Goal: Information Seeking & Learning: Learn about a topic

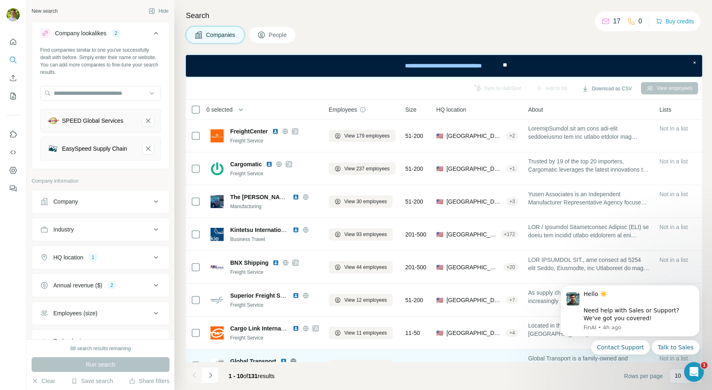
scroll to position [86, 0]
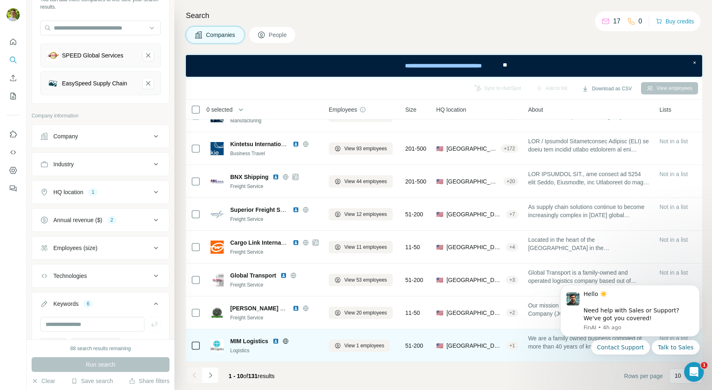
click at [285, 341] on icon at bounding box center [285, 341] width 7 height 7
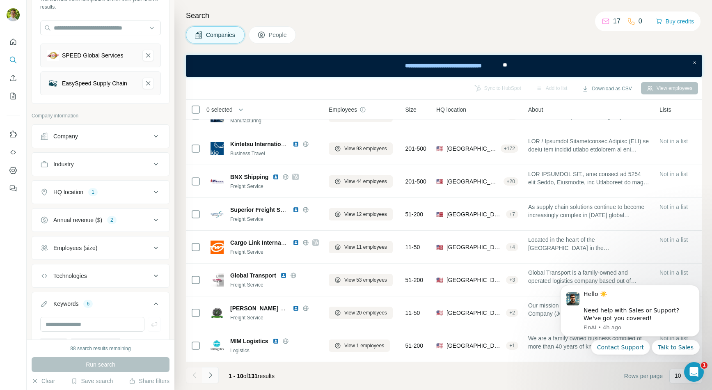
click at [214, 372] on button "Navigate to next page" at bounding box center [210, 375] width 16 height 16
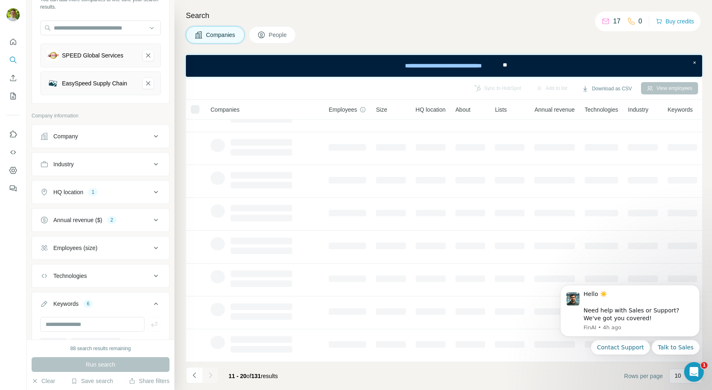
scroll to position [0, 0]
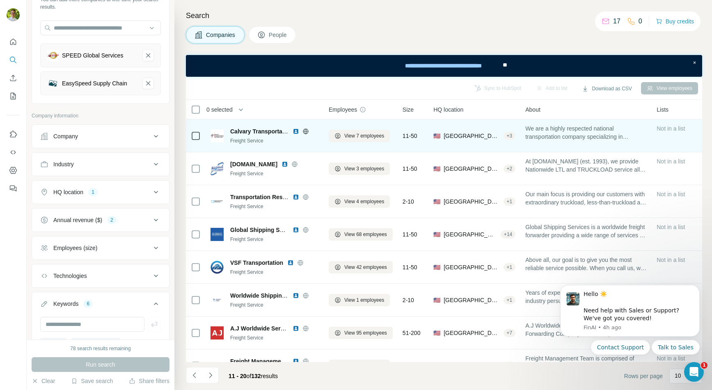
click at [305, 132] on icon at bounding box center [305, 130] width 2 height 5
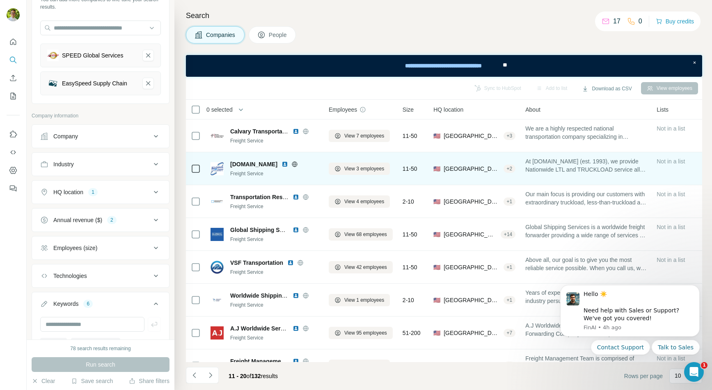
click at [292, 164] on icon at bounding box center [294, 164] width 5 height 0
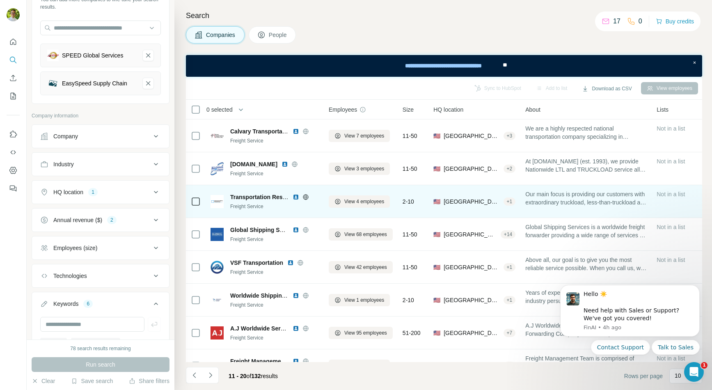
click at [306, 197] on icon at bounding box center [305, 196] width 2 height 5
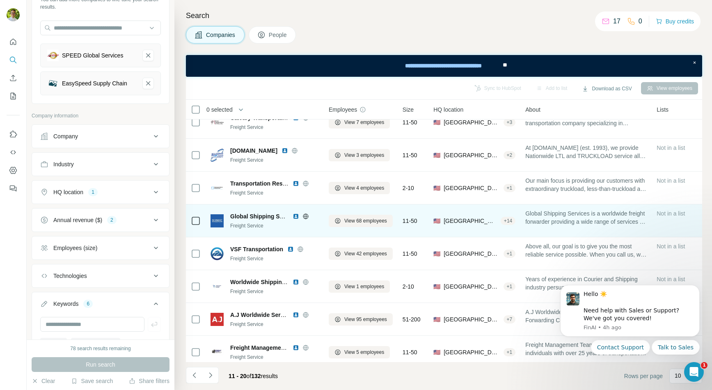
scroll to position [16, 0]
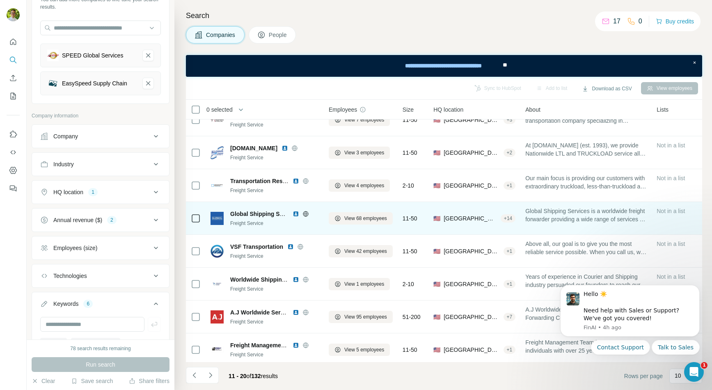
click at [306, 214] on icon at bounding box center [305, 213] width 7 height 7
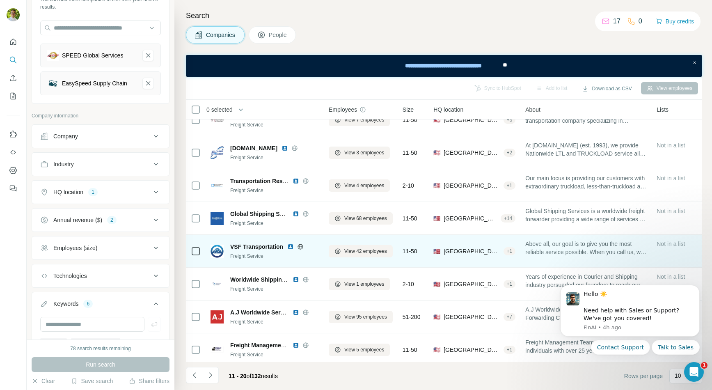
click at [303, 248] on icon at bounding box center [300, 246] width 5 height 5
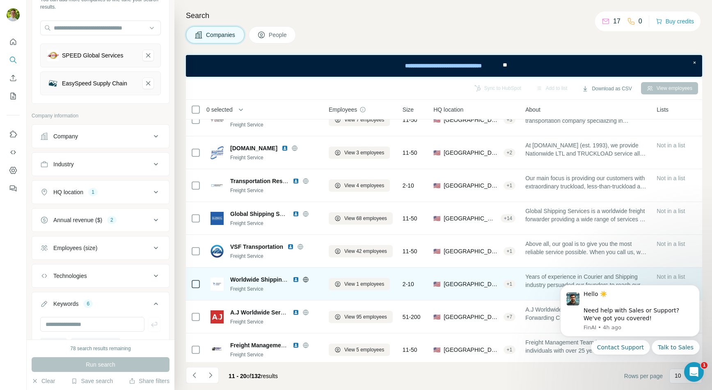
click at [304, 279] on icon at bounding box center [305, 279] width 7 height 7
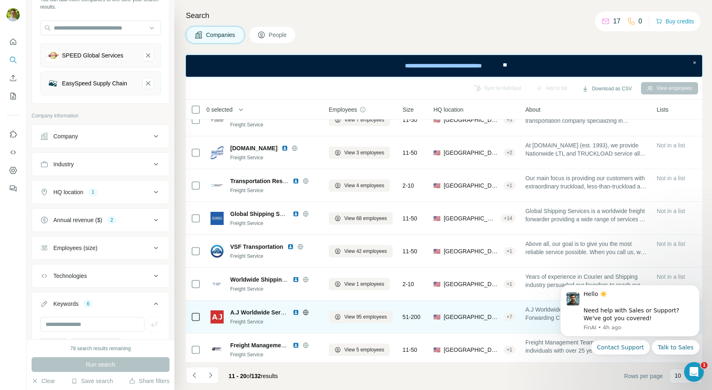
scroll to position [86, 0]
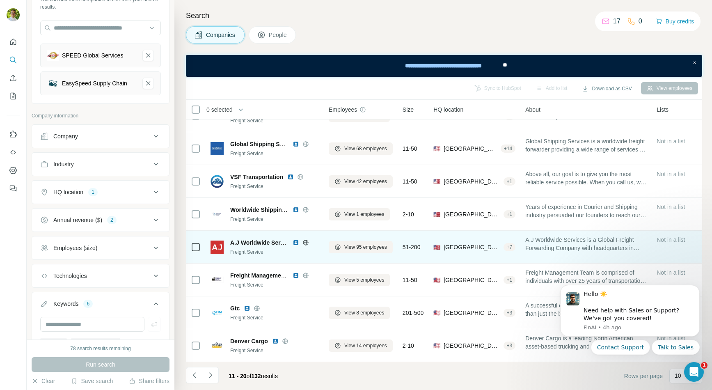
click at [307, 242] on icon at bounding box center [305, 242] width 7 height 7
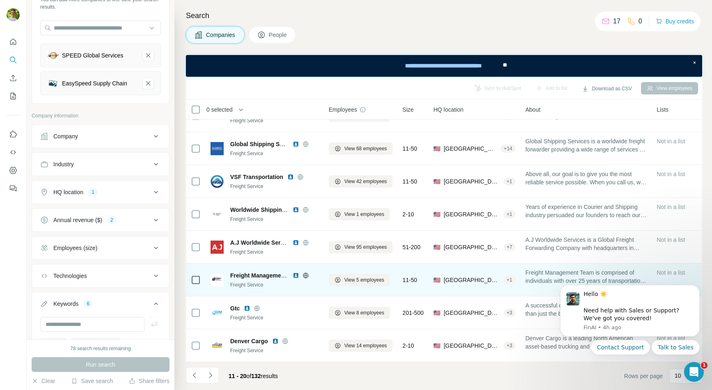
click at [304, 275] on icon at bounding box center [305, 274] width 2 height 5
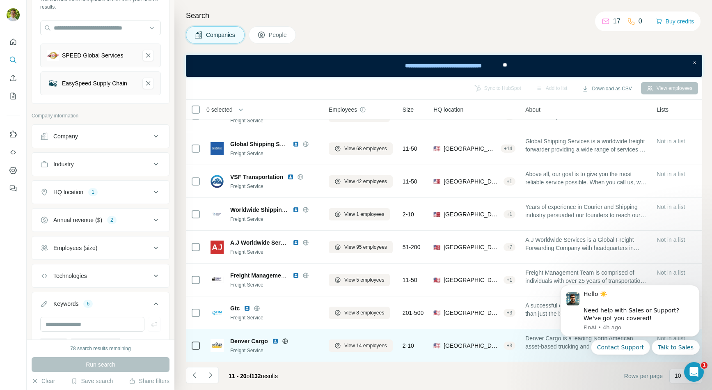
click at [288, 341] on icon at bounding box center [285, 341] width 7 height 7
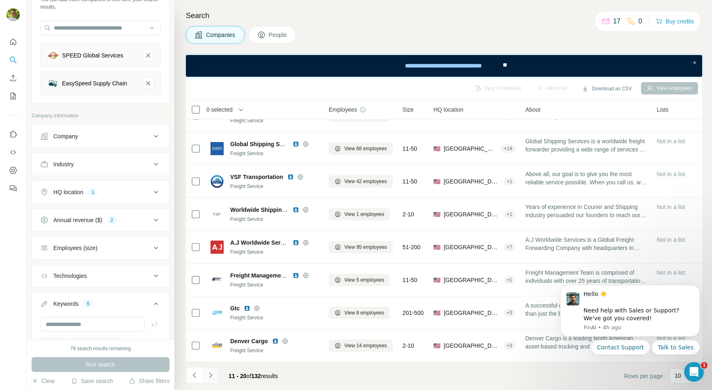
click at [213, 375] on icon "Navigate to next page" at bounding box center [210, 375] width 8 height 8
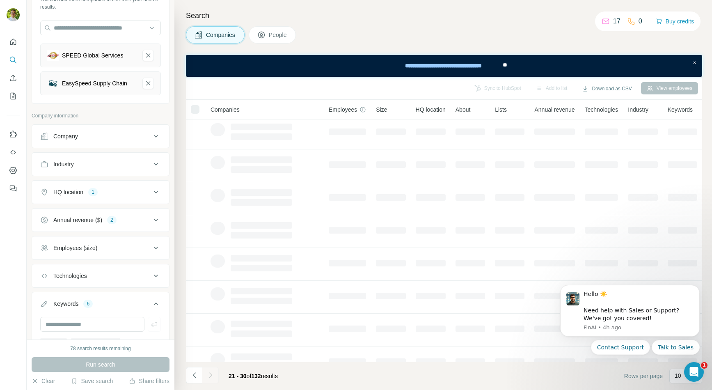
scroll to position [0, 0]
click at [695, 288] on icon "Dismiss notification" at bounding box center [697, 287] width 5 height 5
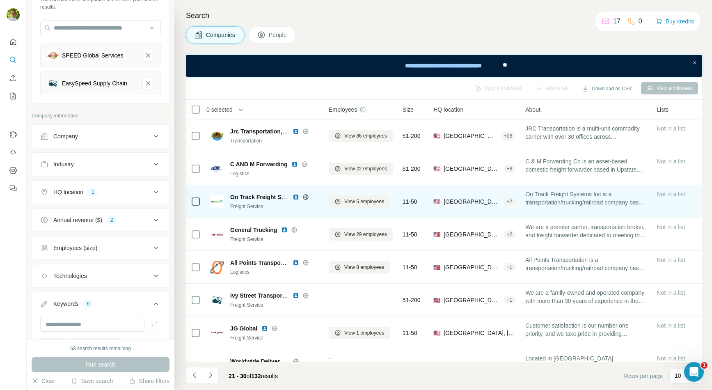
click at [305, 197] on icon at bounding box center [305, 197] width 7 height 7
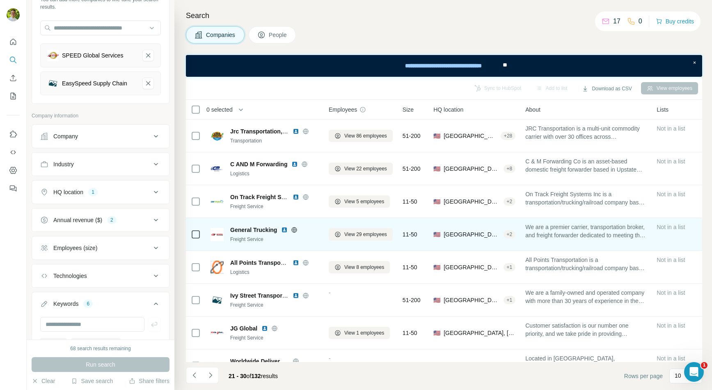
click at [295, 229] on icon at bounding box center [294, 229] width 7 height 7
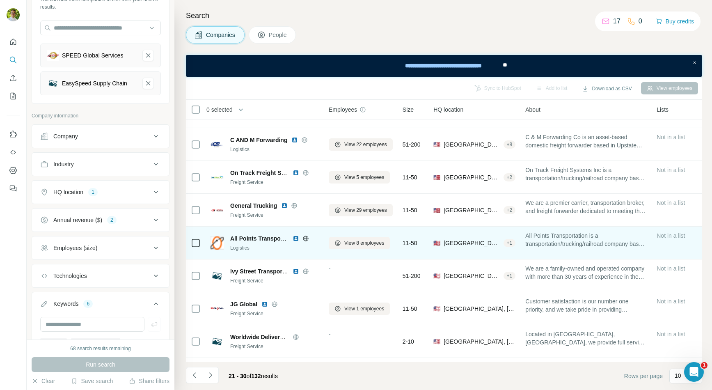
scroll to position [34, 0]
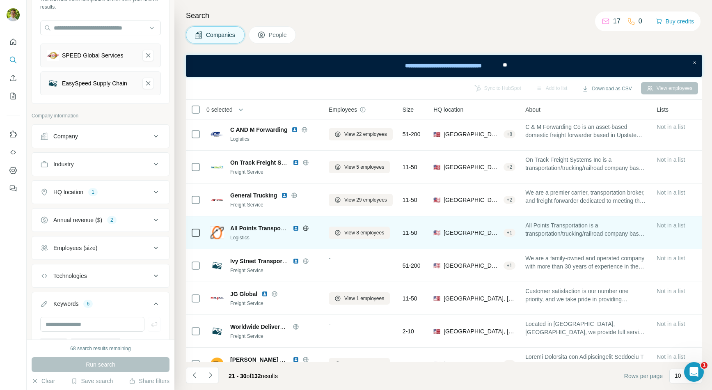
click at [305, 227] on icon at bounding box center [305, 228] width 7 height 7
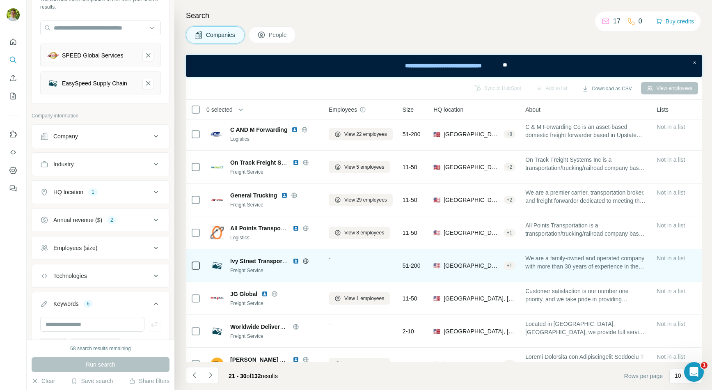
click at [305, 261] on icon at bounding box center [305, 261] width 7 height 7
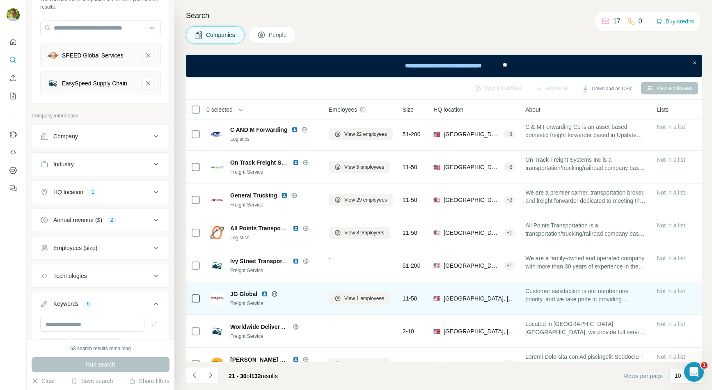
click at [274, 294] on icon at bounding box center [274, 293] width 7 height 7
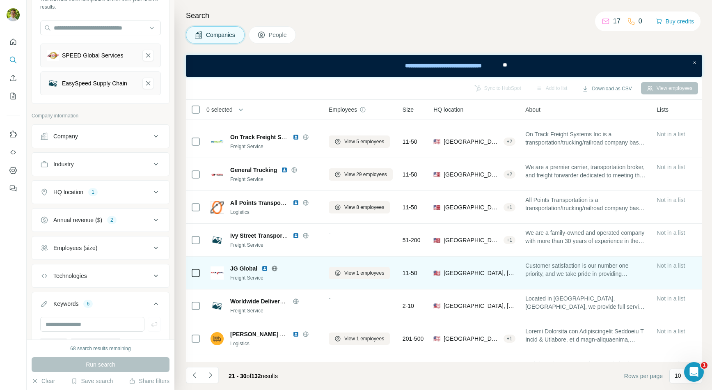
scroll to position [86, 0]
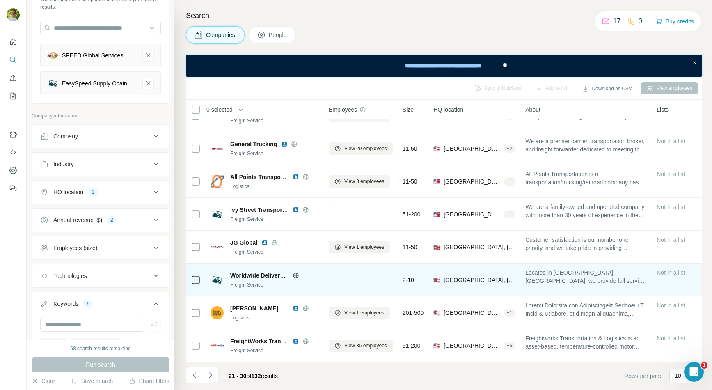
click at [295, 275] on icon at bounding box center [296, 275] width 7 height 7
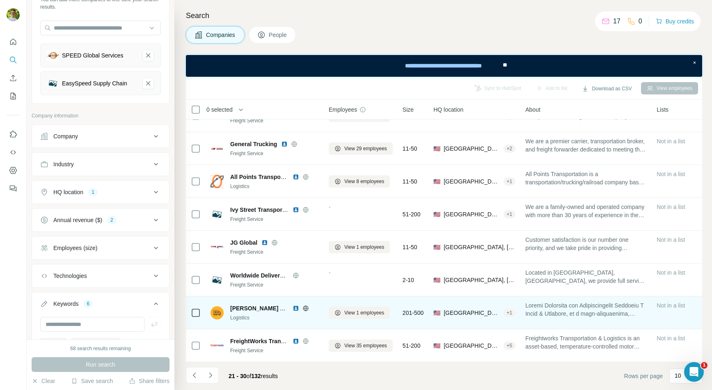
click at [309, 308] on icon at bounding box center [305, 308] width 7 height 7
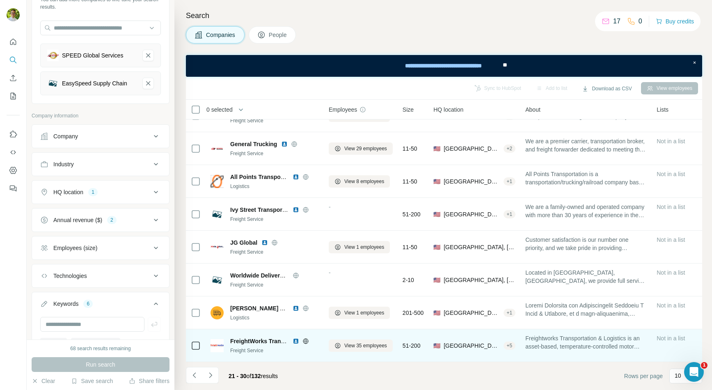
click at [308, 342] on icon at bounding box center [305, 340] width 5 height 5
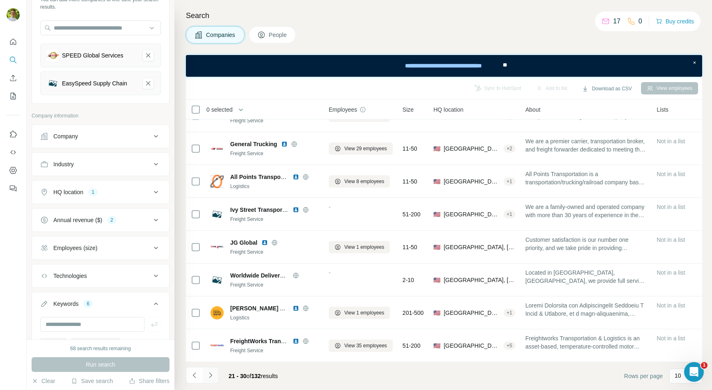
click at [213, 375] on icon "Navigate to next page" at bounding box center [210, 375] width 8 height 8
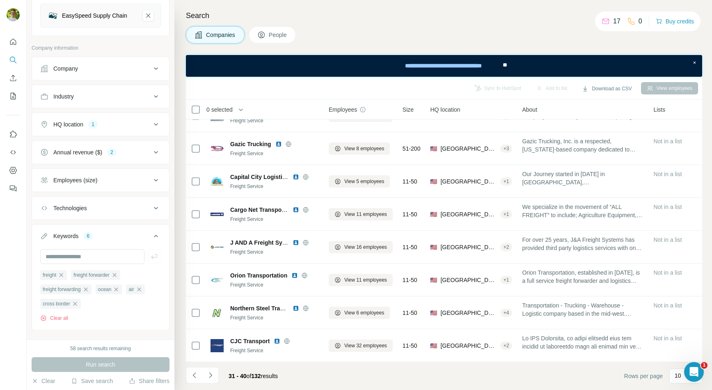
scroll to position [83, 0]
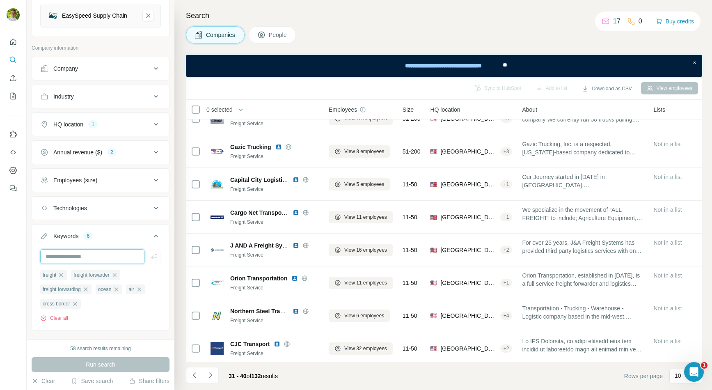
click at [92, 255] on input "text" at bounding box center [92, 256] width 104 height 15
type input "*******"
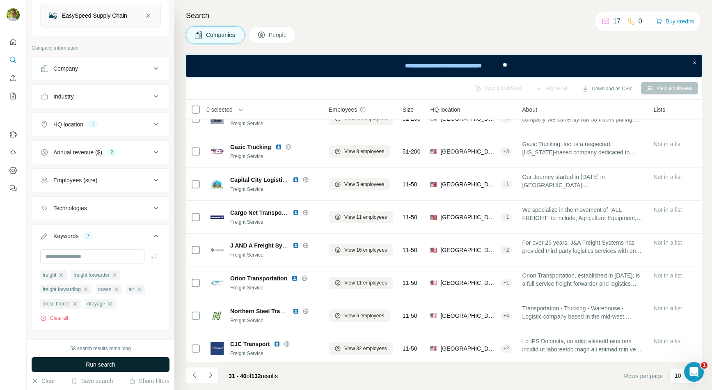
click at [124, 365] on button "Run search" at bounding box center [101, 364] width 138 height 15
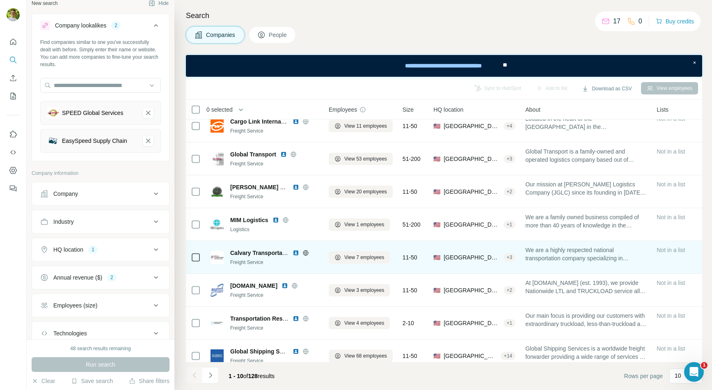
scroll to position [86, 0]
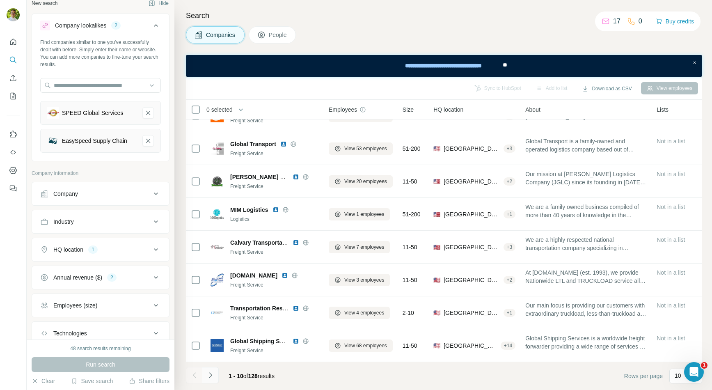
click at [213, 373] on icon "Navigate to next page" at bounding box center [210, 375] width 8 height 8
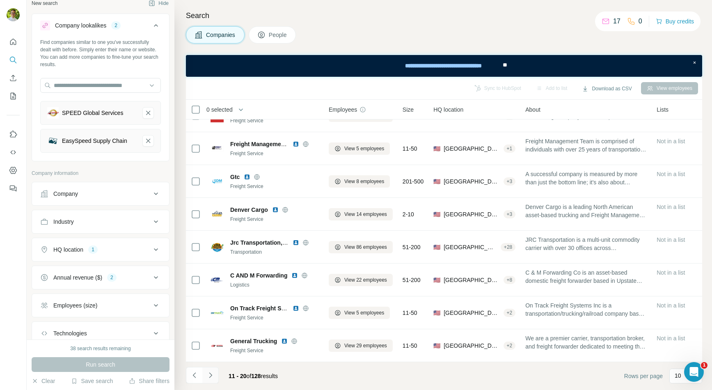
click at [214, 374] on icon "Navigate to next page" at bounding box center [210, 375] width 8 height 8
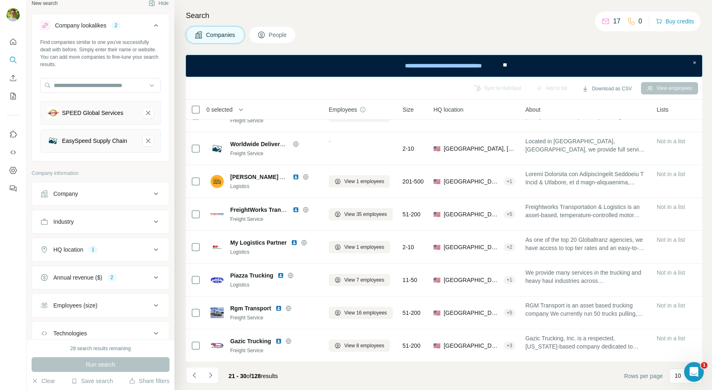
scroll to position [0, 0]
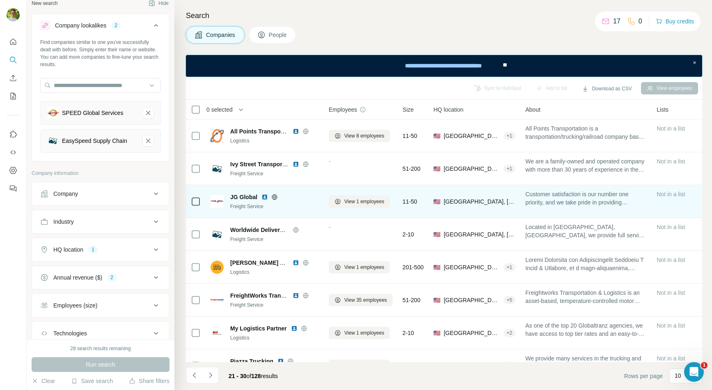
click at [275, 196] on icon at bounding box center [275, 196] width 2 height 5
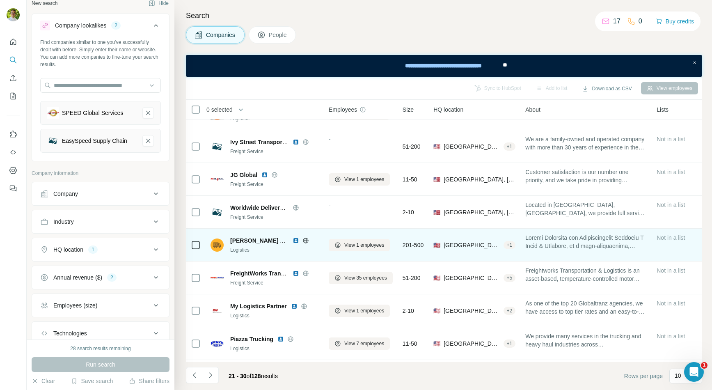
scroll to position [86, 0]
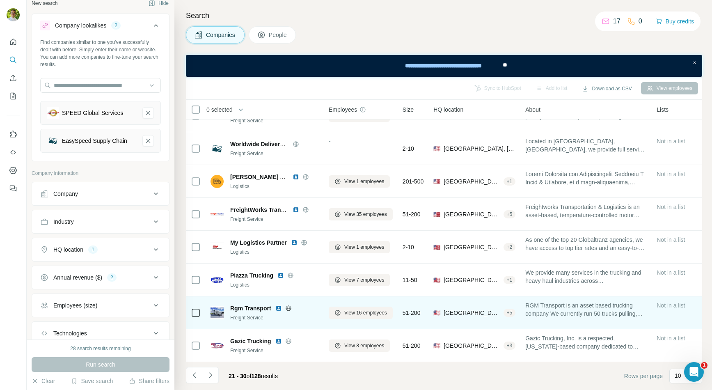
click at [288, 308] on icon at bounding box center [288, 308] width 7 height 7
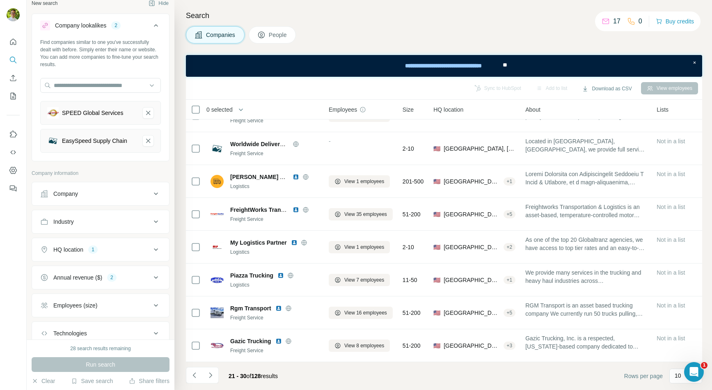
scroll to position [0, 0]
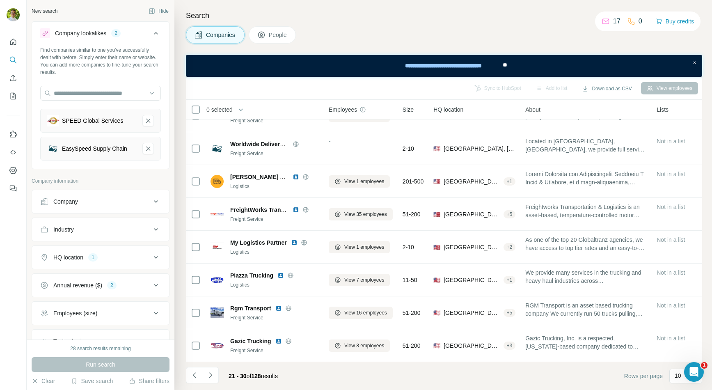
click at [102, 233] on button "Industry" at bounding box center [100, 230] width 137 height 20
click at [108, 231] on div "Industry" at bounding box center [95, 229] width 111 height 8
click at [108, 205] on div "Company" at bounding box center [95, 201] width 111 height 8
click at [112, 202] on div "Company" at bounding box center [95, 201] width 111 height 8
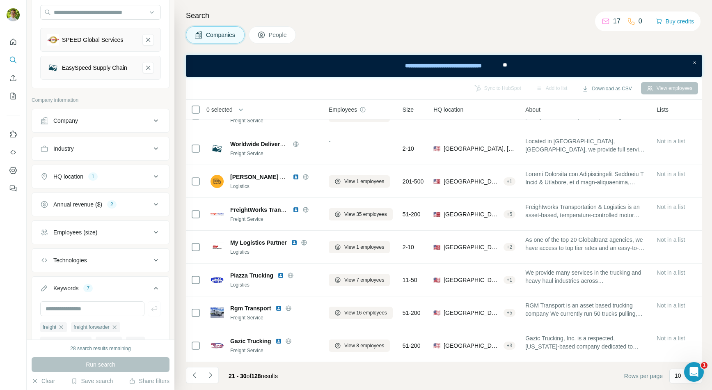
scroll to position [131, 0]
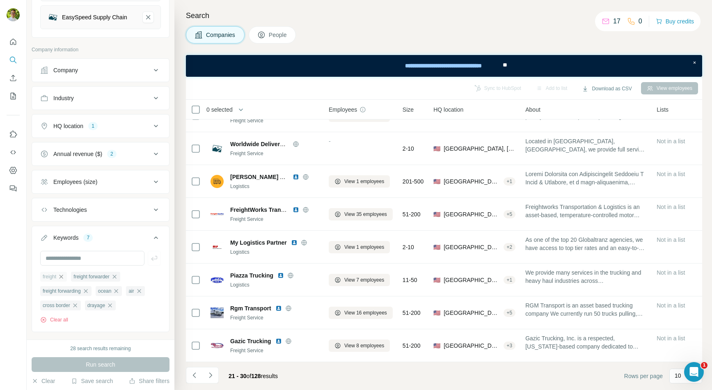
click at [63, 277] on icon "button" at bounding box center [61, 276] width 4 height 4
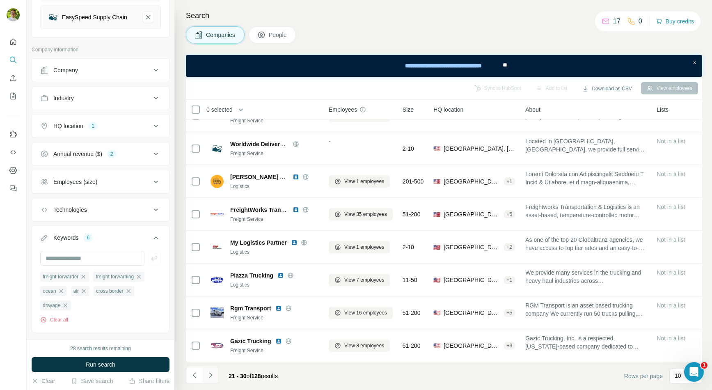
click at [210, 376] on icon "Navigate to next page" at bounding box center [210, 374] width 3 height 5
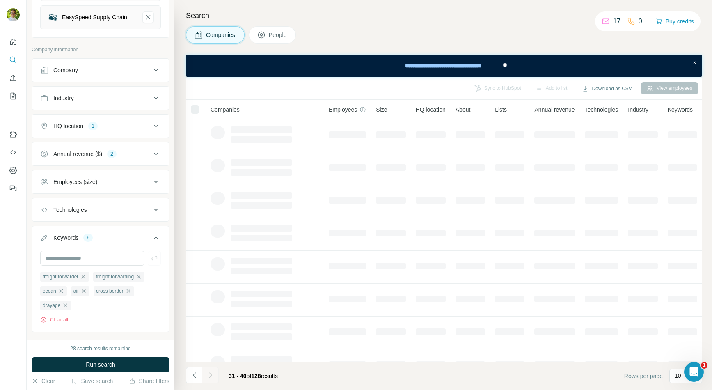
scroll to position [25, 0]
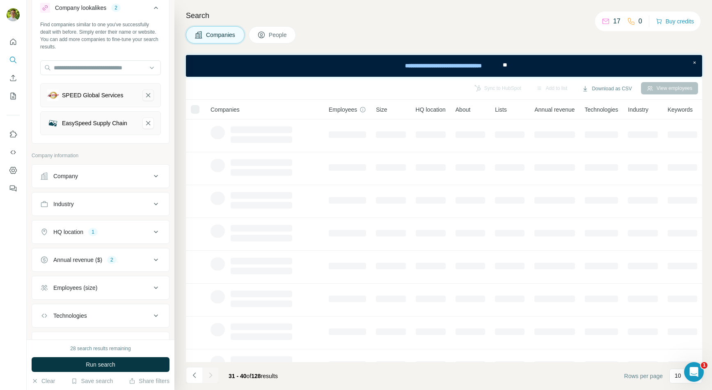
click at [148, 94] on icon "SPEED Global Services-remove-button" at bounding box center [147, 95] width 7 height 8
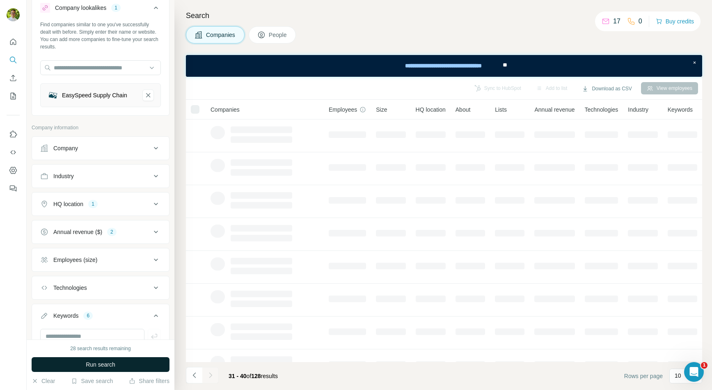
click at [130, 360] on button "Run search" at bounding box center [101, 364] width 138 height 15
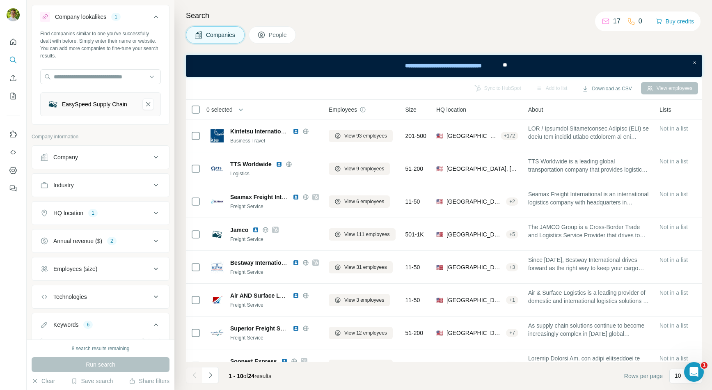
scroll to position [13, 0]
